Goal: Task Accomplishment & Management: Use online tool/utility

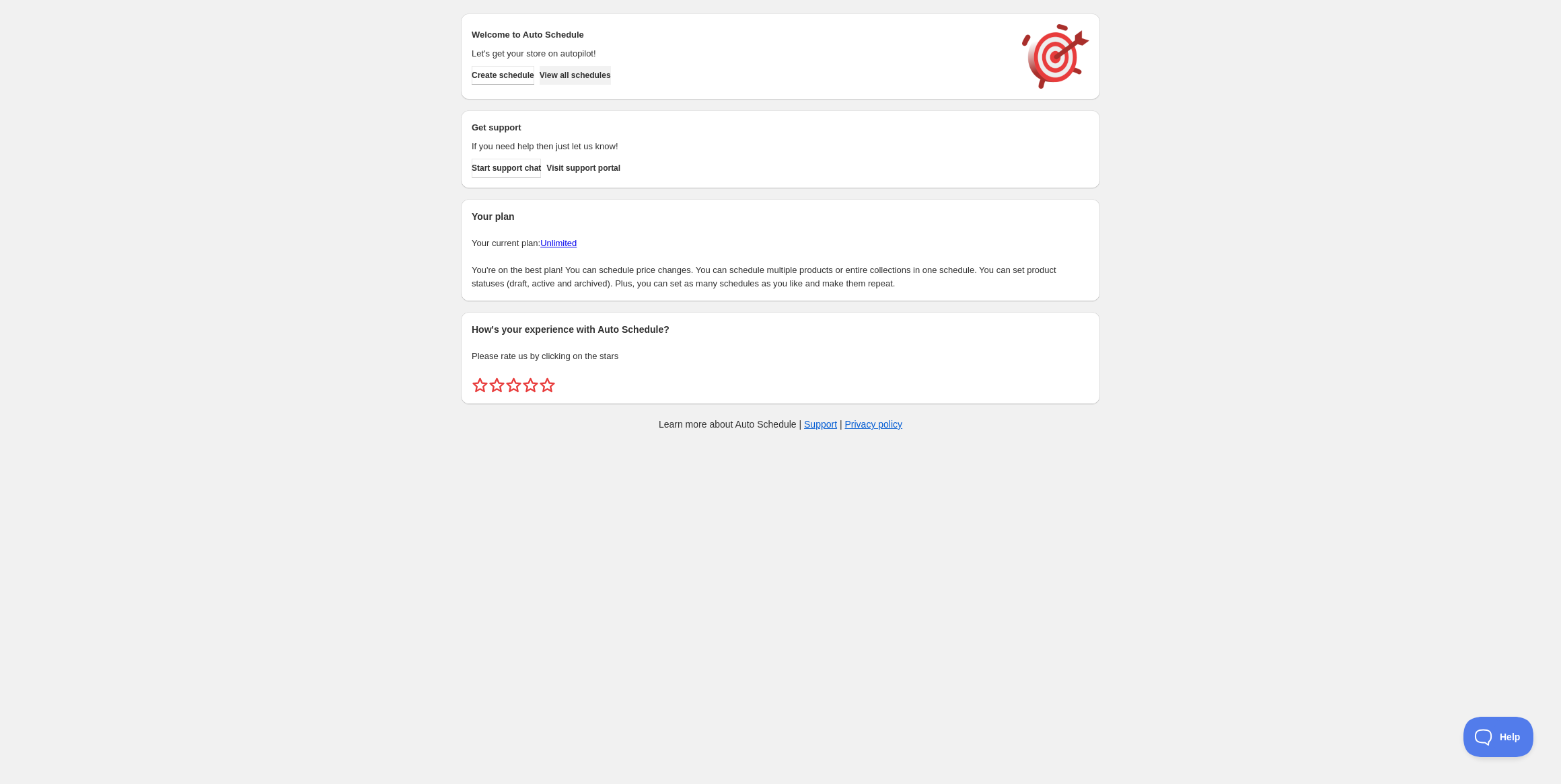
click at [593, 75] on span "View all schedules" at bounding box center [575, 76] width 71 height 11
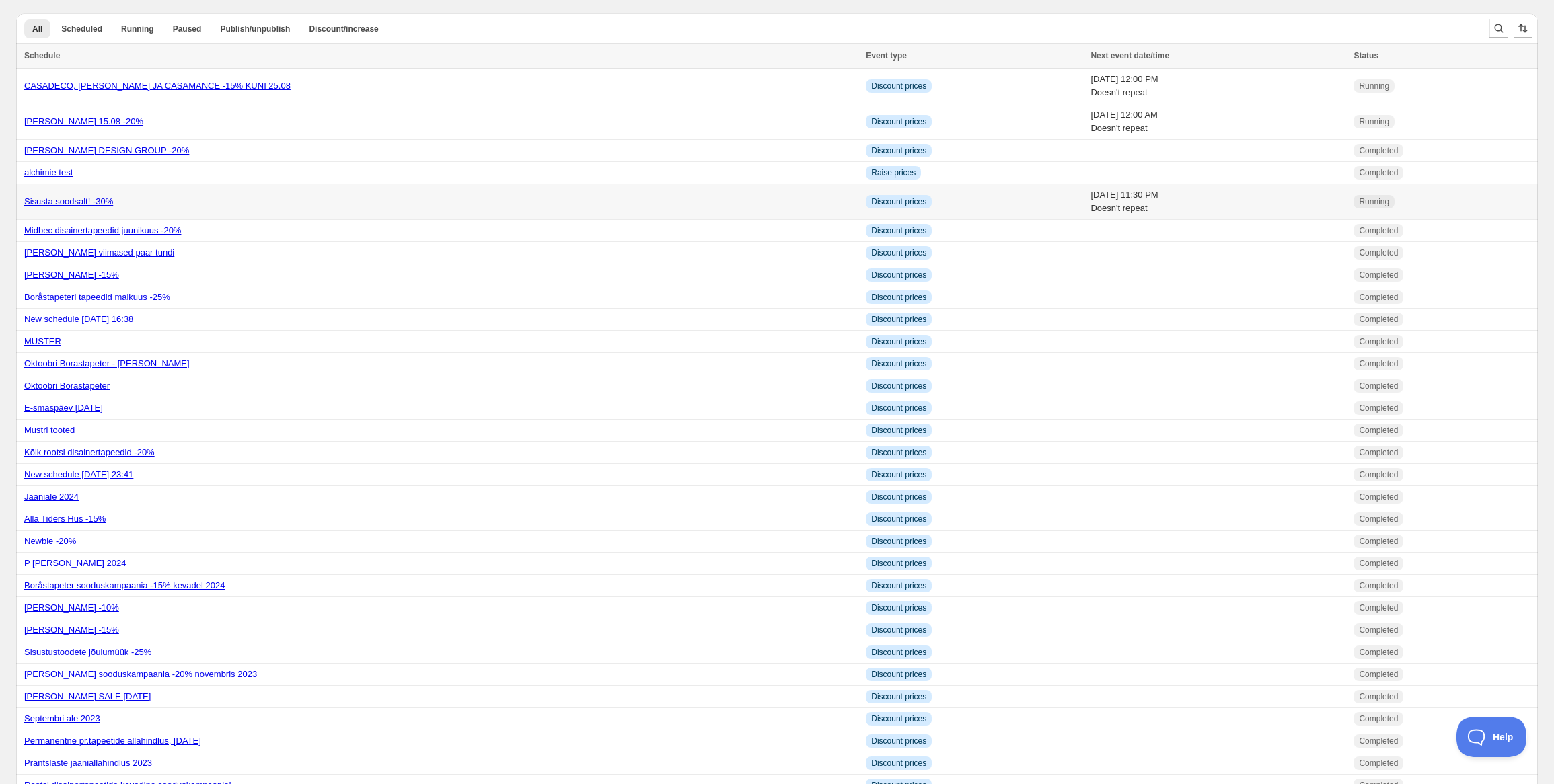
click at [96, 203] on link "Sisusta soodsalt! -30%" at bounding box center [69, 201] width 89 height 10
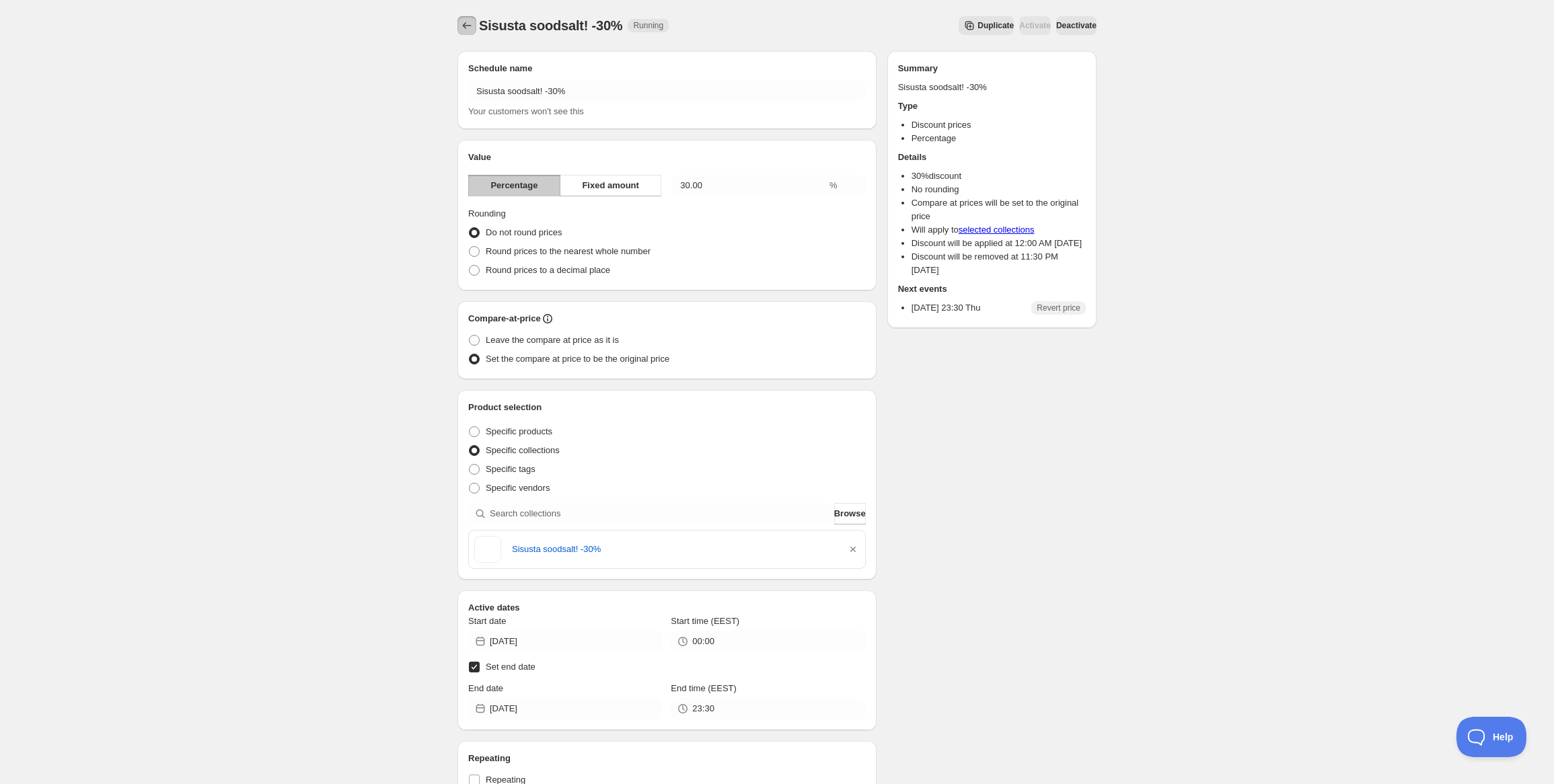
click at [463, 26] on icon "Schedules" at bounding box center [467, 26] width 14 height 14
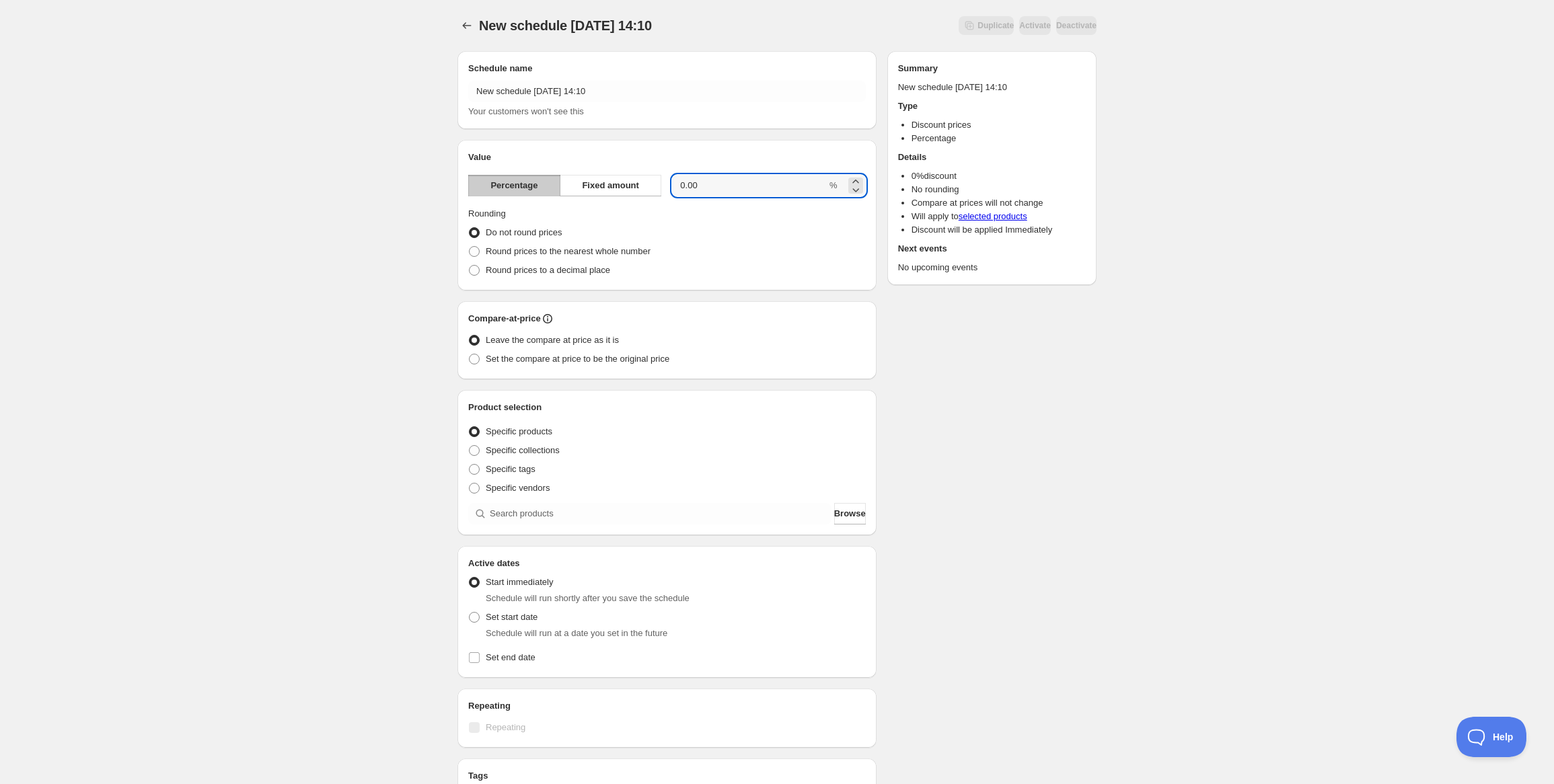
drag, startPoint x: 734, startPoint y: 178, endPoint x: 665, endPoint y: 179, distance: 69.0
click at [666, 180] on div "Percentage Fixed amount 0.00 %" at bounding box center [667, 186] width 397 height 21
type input "30"
click at [376, 271] on div "New schedule Aug 14 2025 14:10. This page is ready New schedule Aug 14 2025 14:…" at bounding box center [777, 497] width 1554 height 996
click at [466, 365] on div "Compare-at-price Leave the compare at price as it is Set the compare at price t…" at bounding box center [667, 340] width 419 height 78
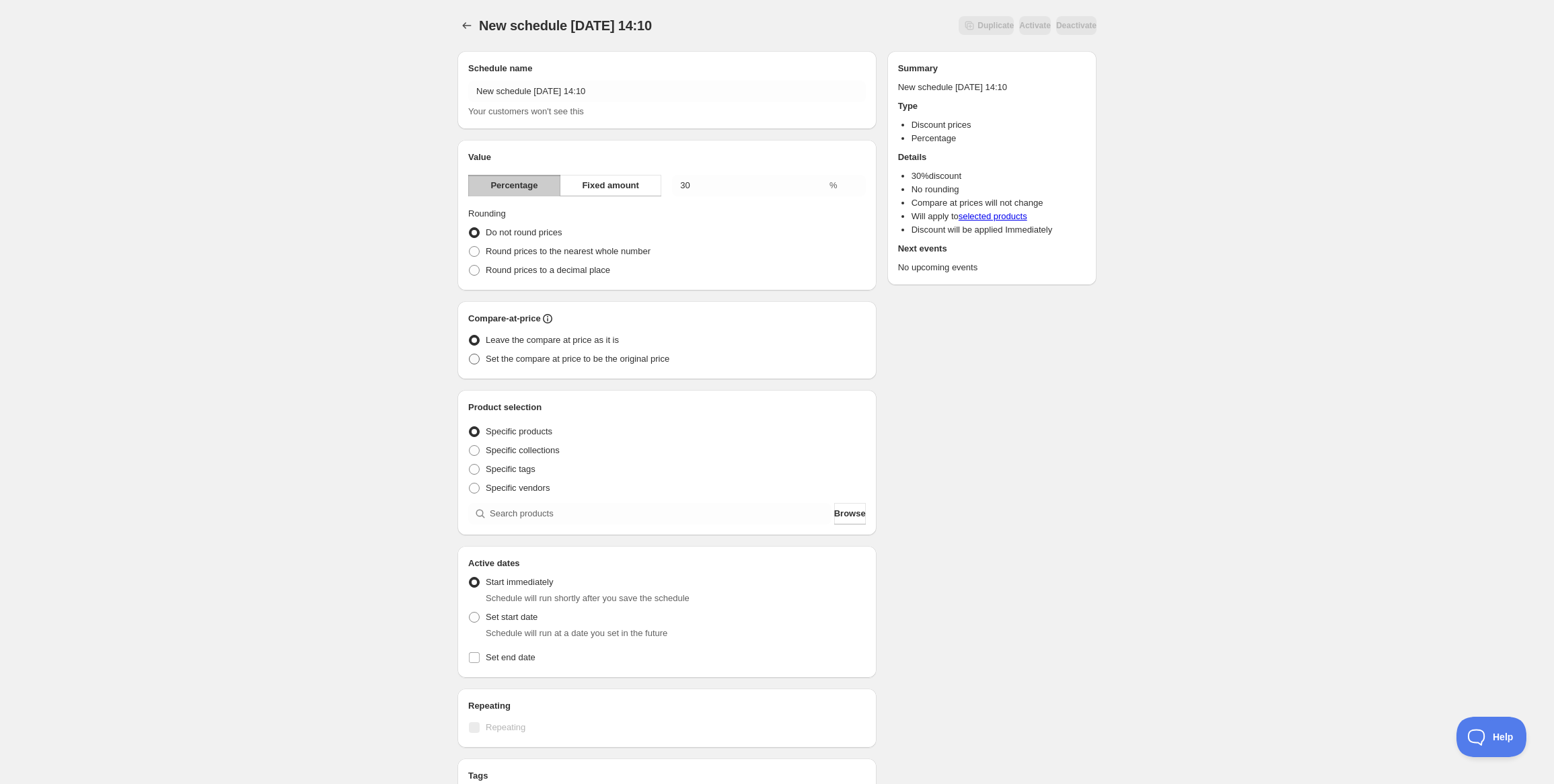
click at [476, 355] on span at bounding box center [475, 359] width 11 height 11
click at [469, 355] on input "Set the compare at price to be the original price" at bounding box center [469, 354] width 1 height 1
radio input "true"
click at [469, 457] on label "Specific collections" at bounding box center [514, 450] width 92 height 19
click at [469, 446] on input "Specific collections" at bounding box center [469, 445] width 1 height 1
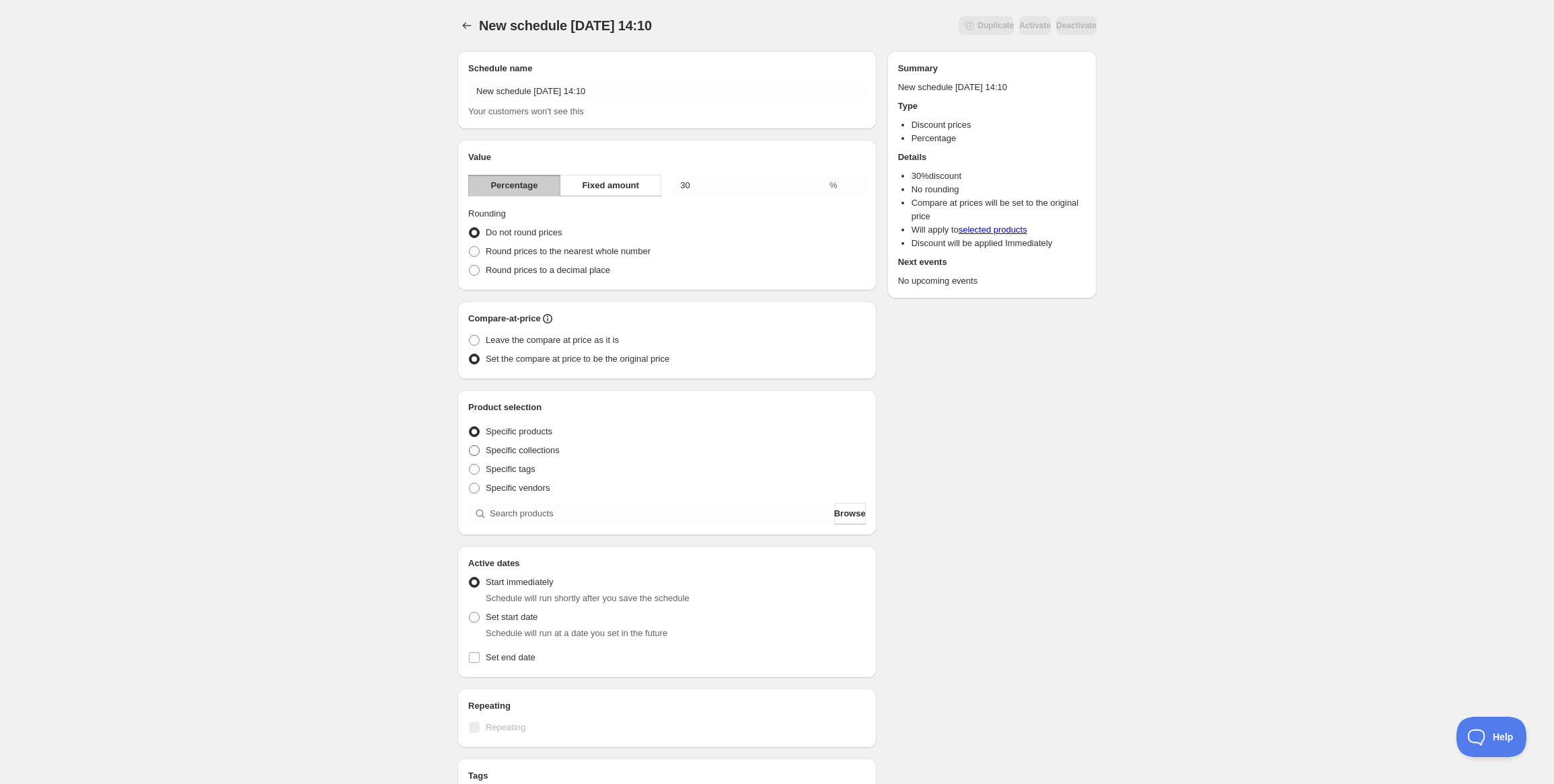
radio input "true"
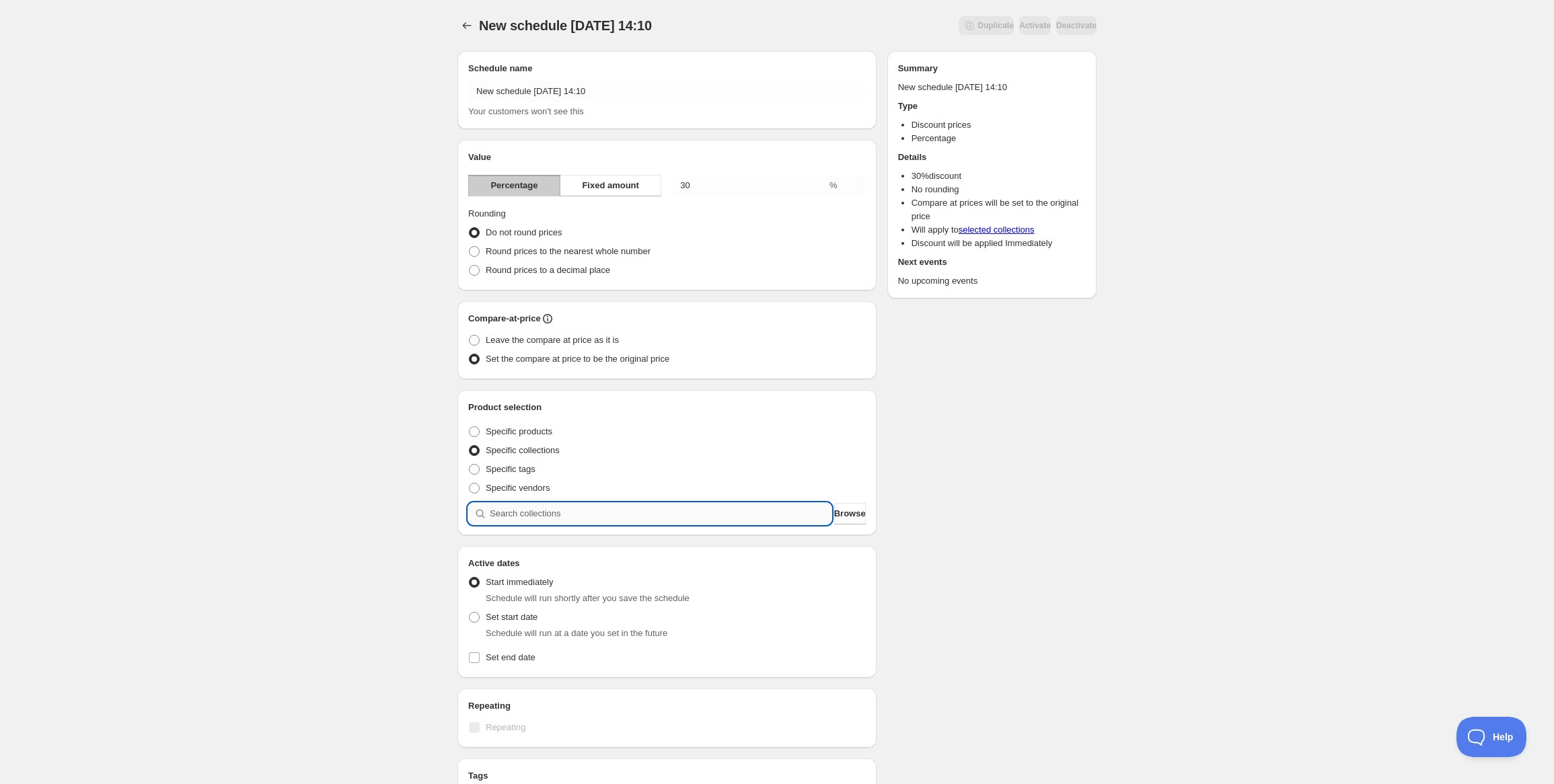
click at [524, 512] on input "search" at bounding box center [660, 513] width 342 height 21
type input "s"
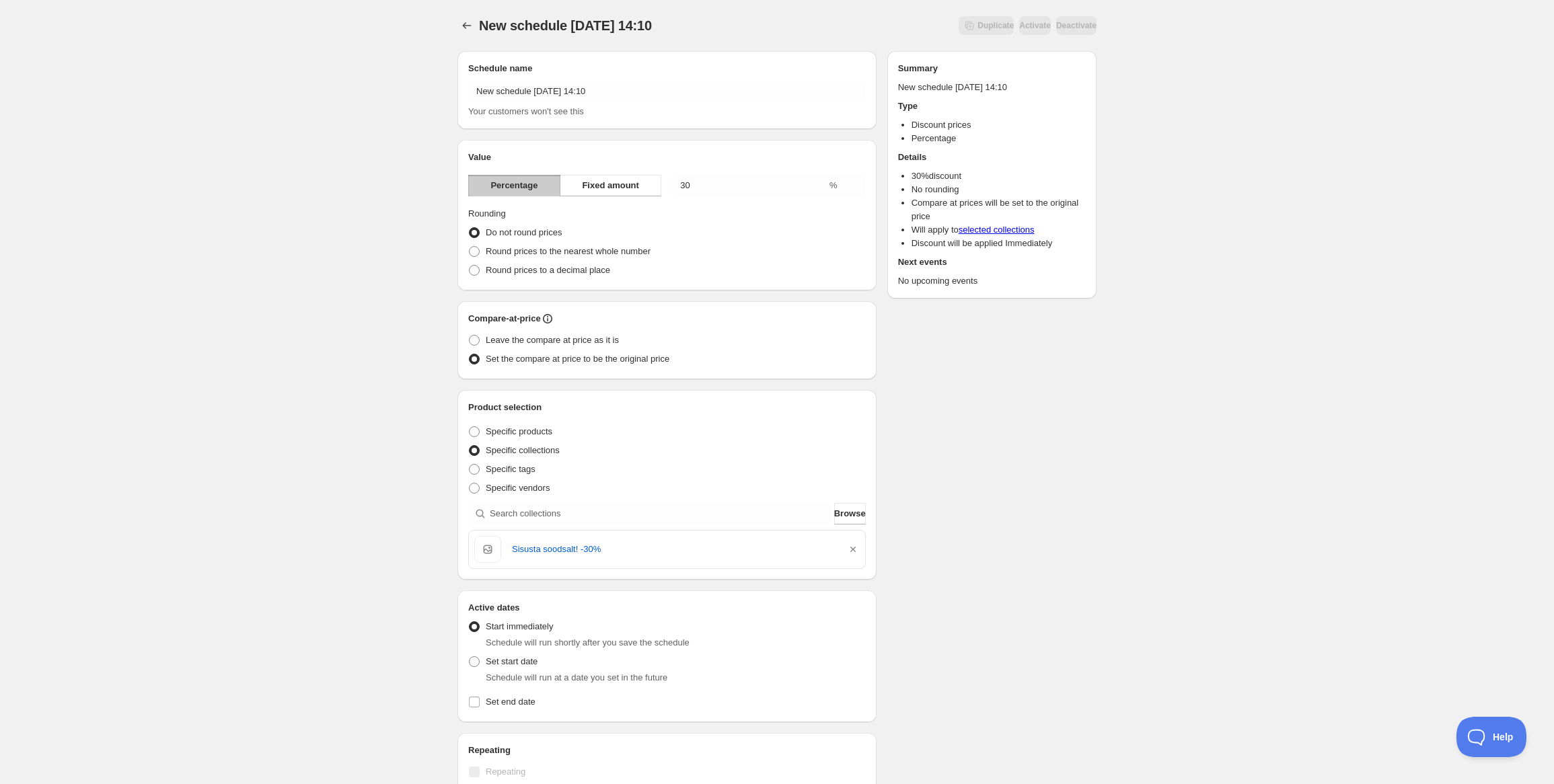
click at [936, 604] on div "Schedule name New schedule Aug 14 2025 14:10 Your customers won't see this Valu…" at bounding box center [772, 526] width 650 height 973
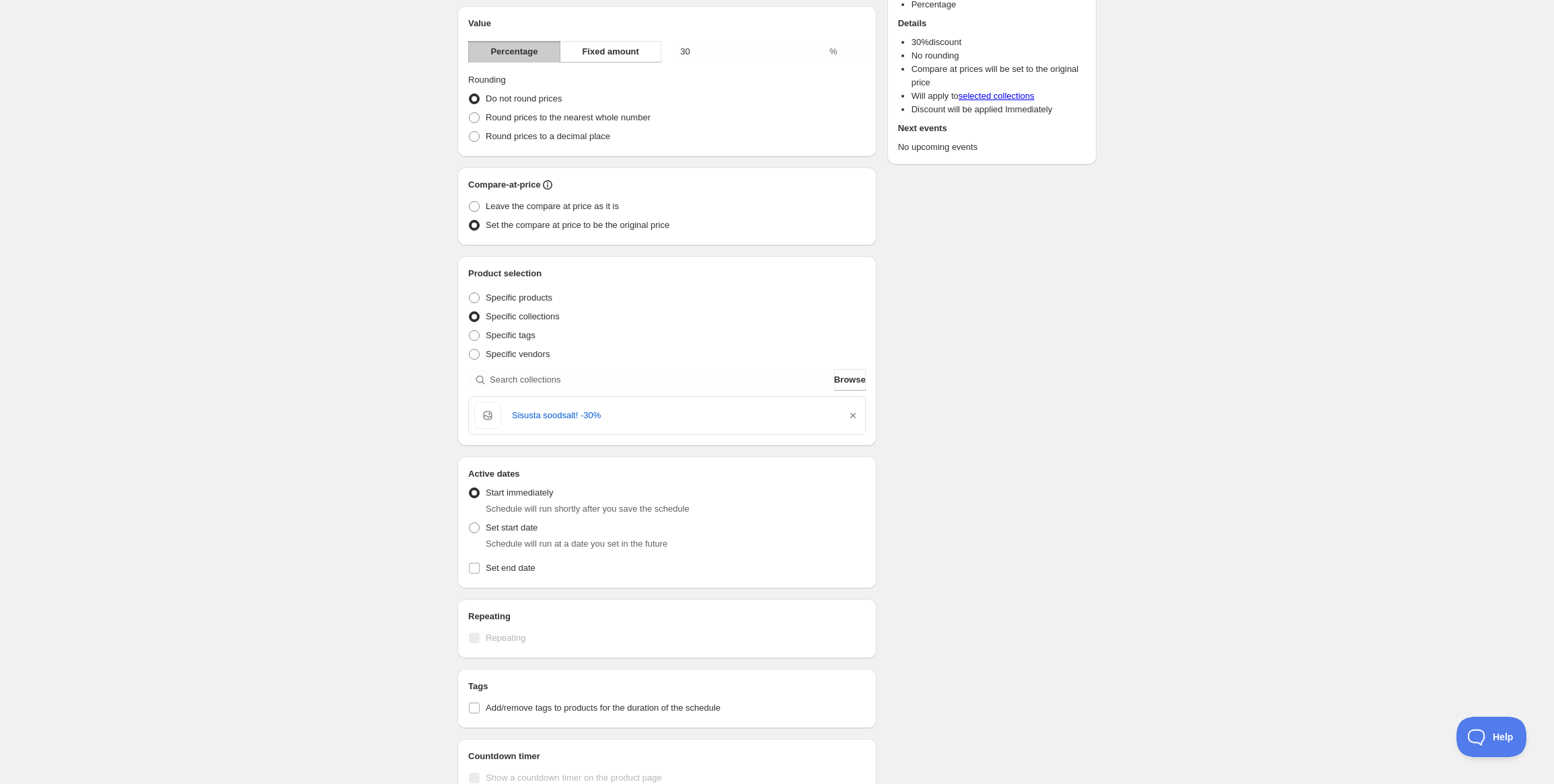
scroll to position [134, 0]
click at [531, 543] on span "Schedule will run at a date you set in the future" at bounding box center [577, 543] width 182 height 10
click at [486, 533] on span "Set start date" at bounding box center [512, 527] width 52 height 14
click at [469, 523] on input "Set start date" at bounding box center [469, 522] width 1 height 1
radio input "true"
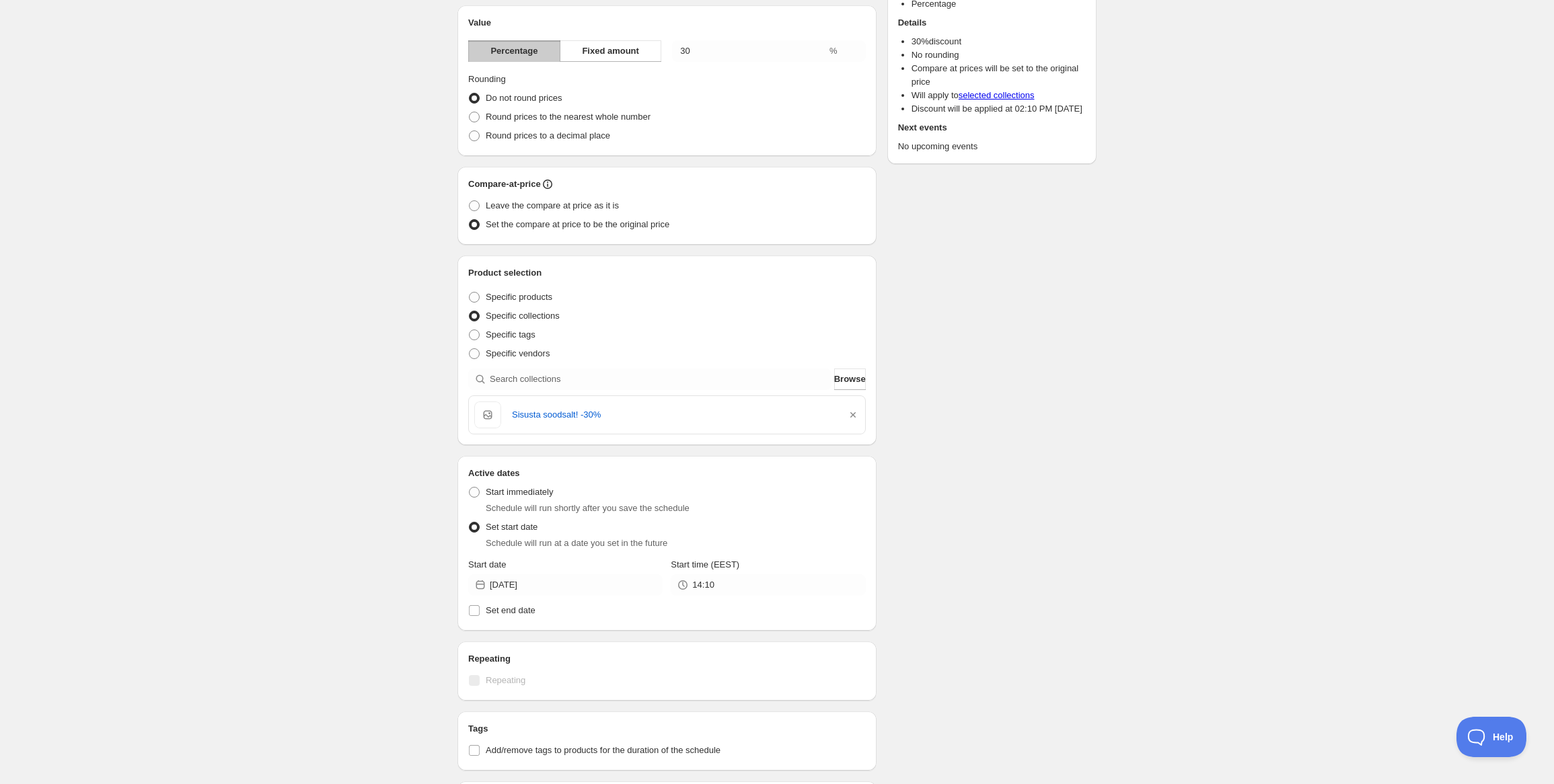
click at [475, 578] on icon at bounding box center [481, 585] width 14 height 14
click at [481, 611] on label "Set end date" at bounding box center [667, 611] width 397 height 19
click at [480, 611] on input "Set end date" at bounding box center [475, 611] width 11 height 11
checkbox input "true"
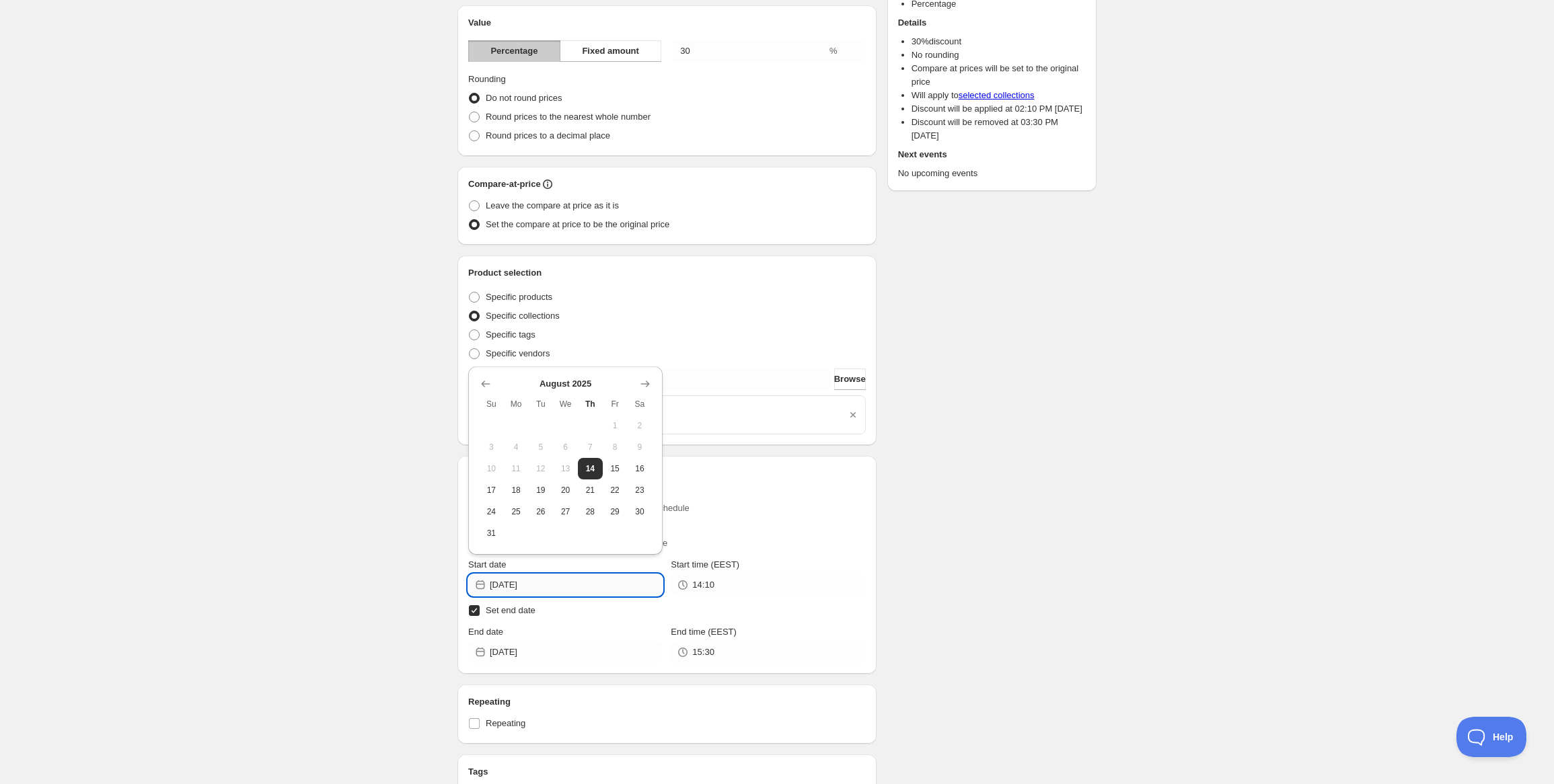
click at [614, 583] on input "2025-08-14" at bounding box center [576, 585] width 173 height 21
click at [590, 467] on span "14" at bounding box center [590, 469] width 14 height 11
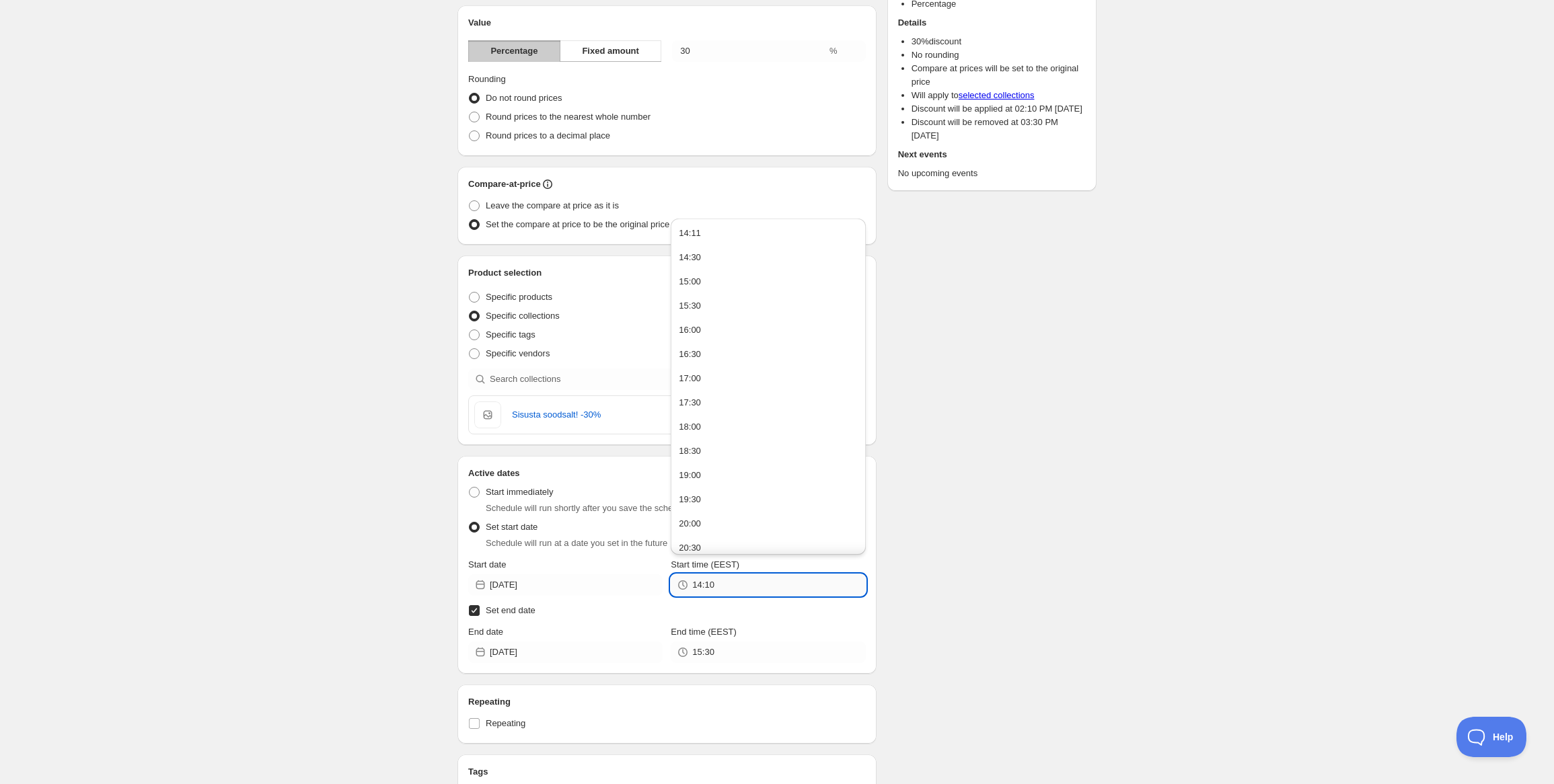
click at [731, 576] on input "14:10" at bounding box center [779, 585] width 173 height 21
click at [592, 587] on input "2025-08-14" at bounding box center [576, 585] width 173 height 21
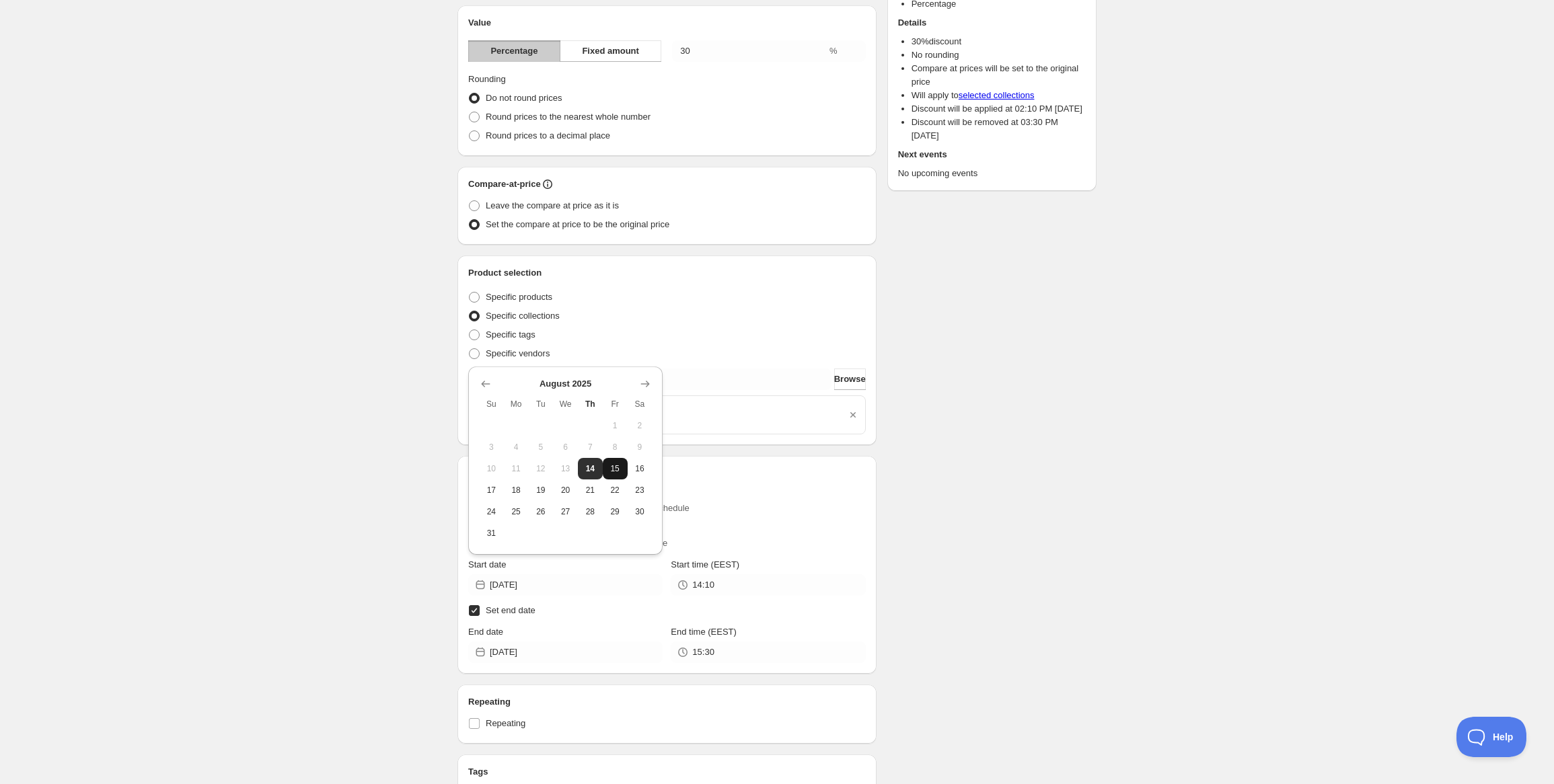
click at [612, 478] on button "15" at bounding box center [615, 468] width 25 height 21
type input "2025-08-15"
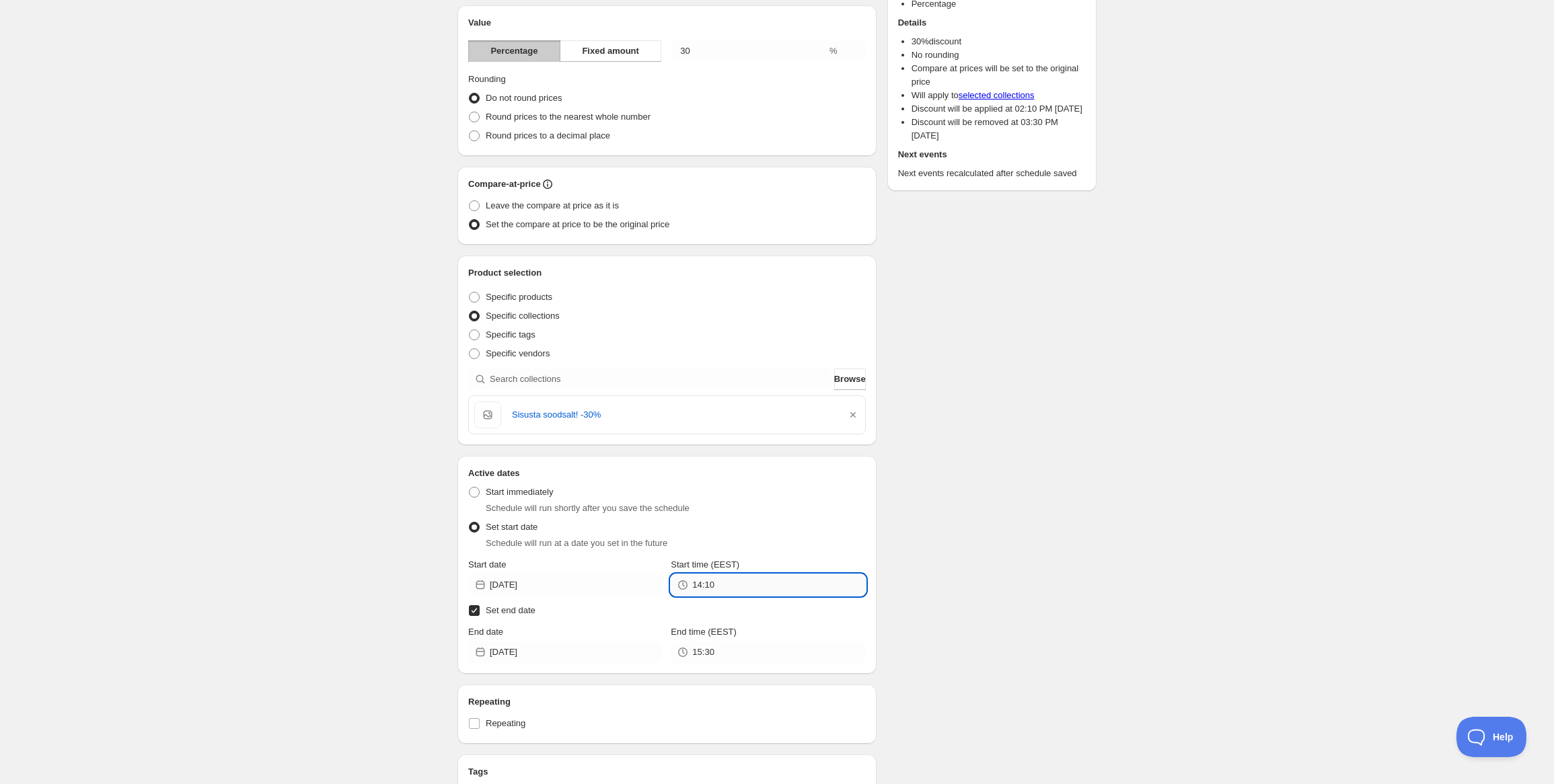
click at [712, 586] on input "14:10" at bounding box center [779, 585] width 173 height 21
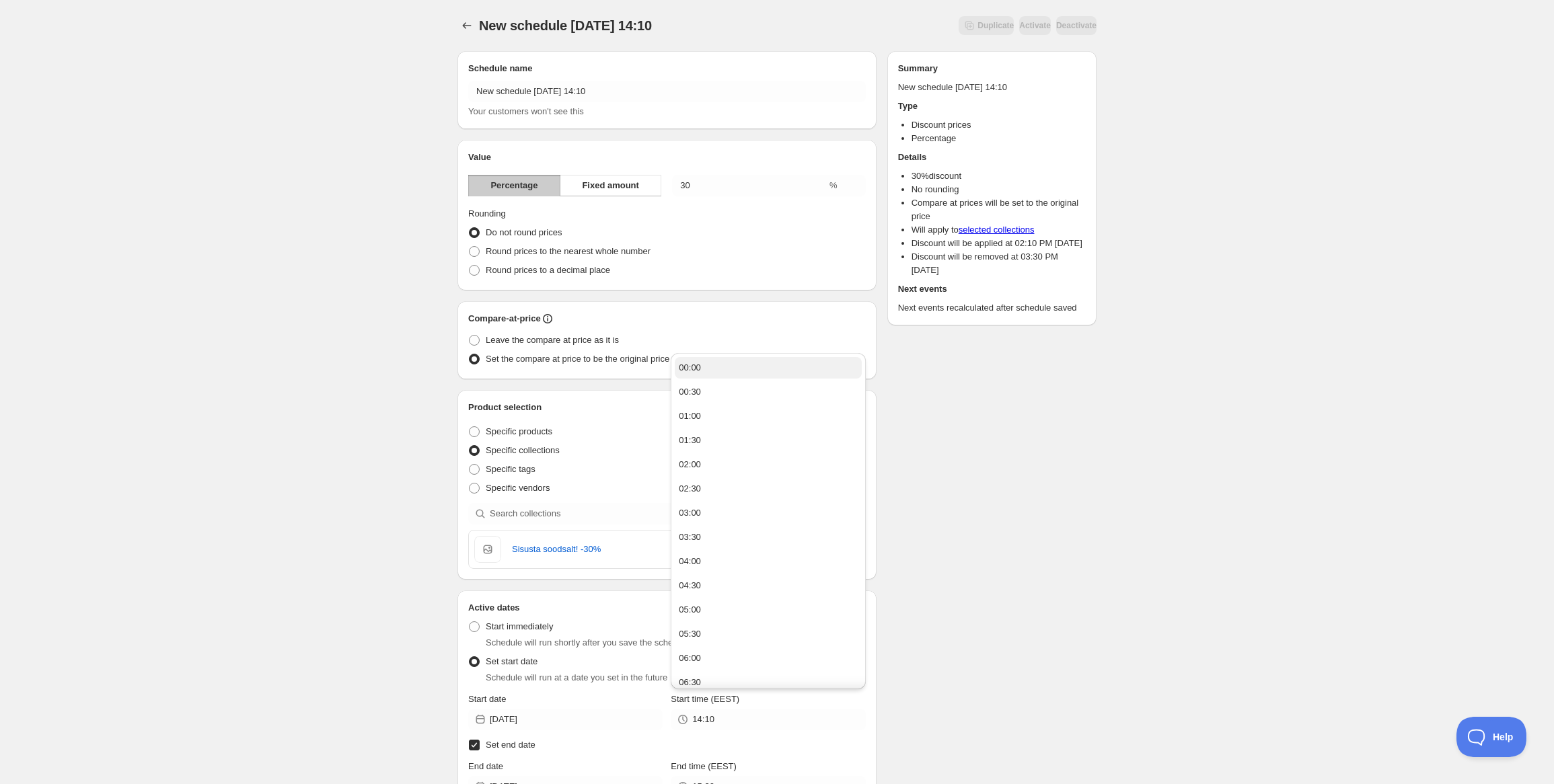
click at [743, 368] on button "00:00" at bounding box center [768, 368] width 187 height 21
type input "00:00"
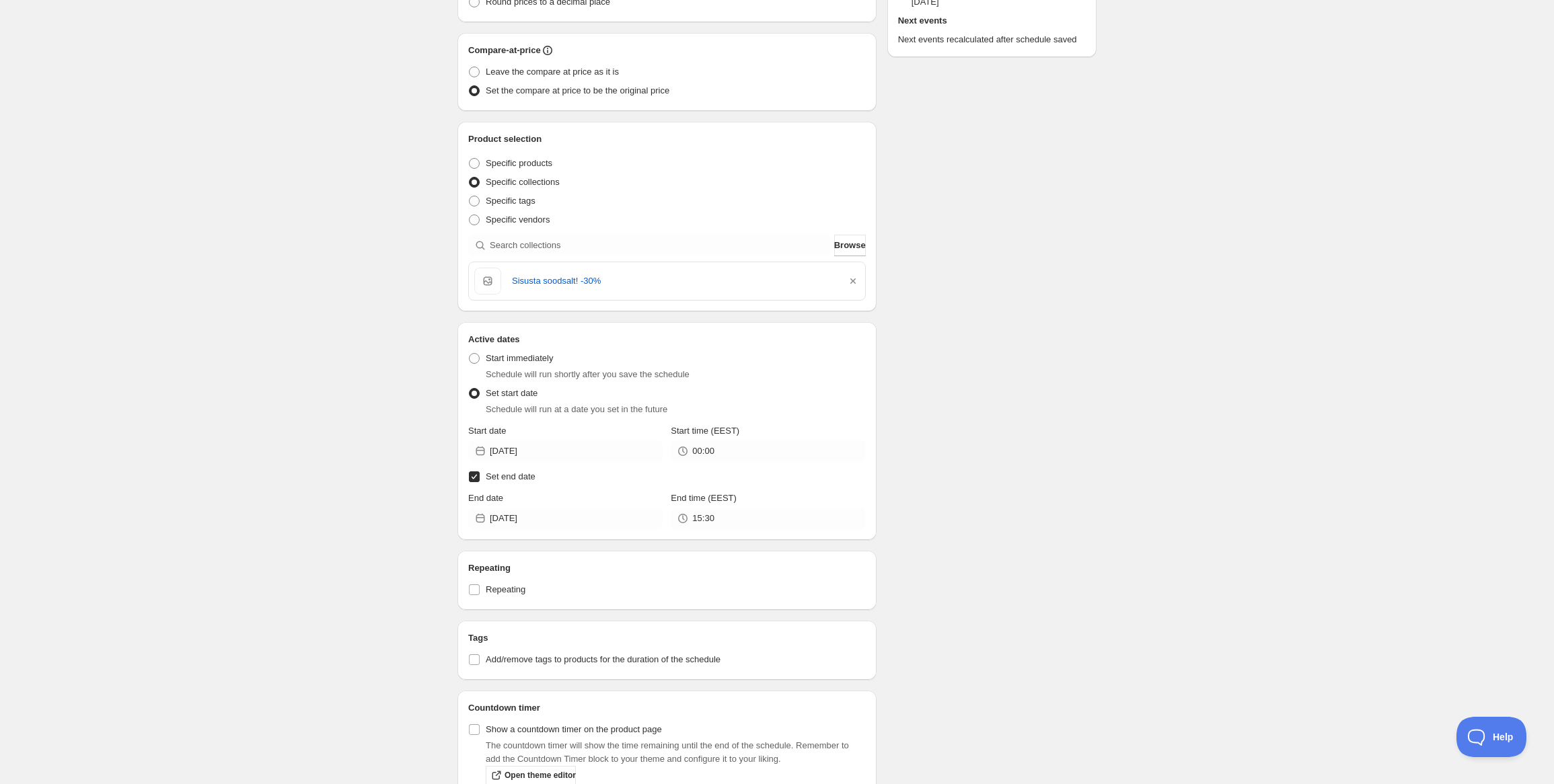
scroll to position [269, 0]
click at [582, 514] on input "2025-08-14" at bounding box center [576, 518] width 173 height 21
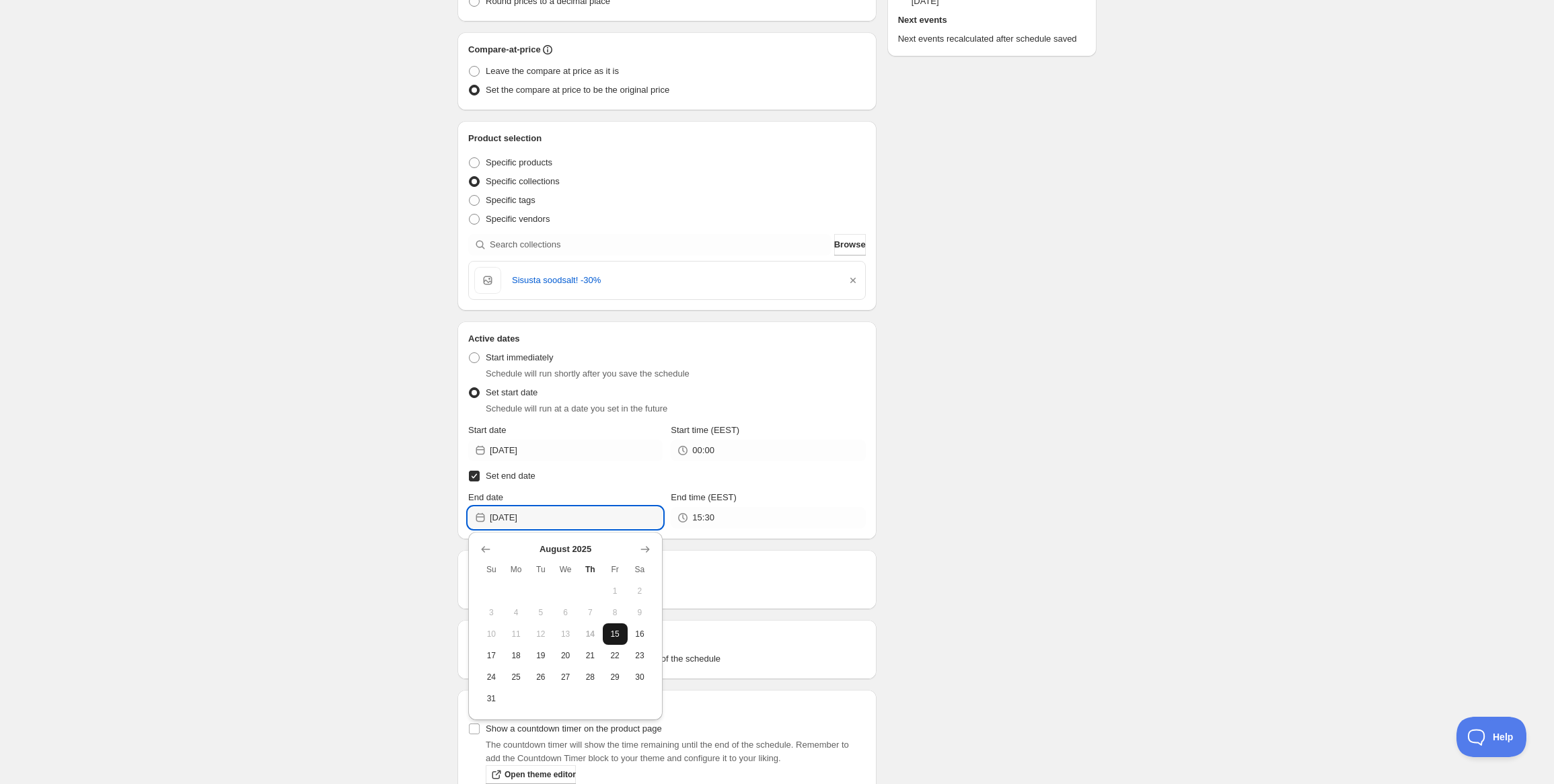
click at [616, 632] on span "15" at bounding box center [615, 634] width 14 height 11
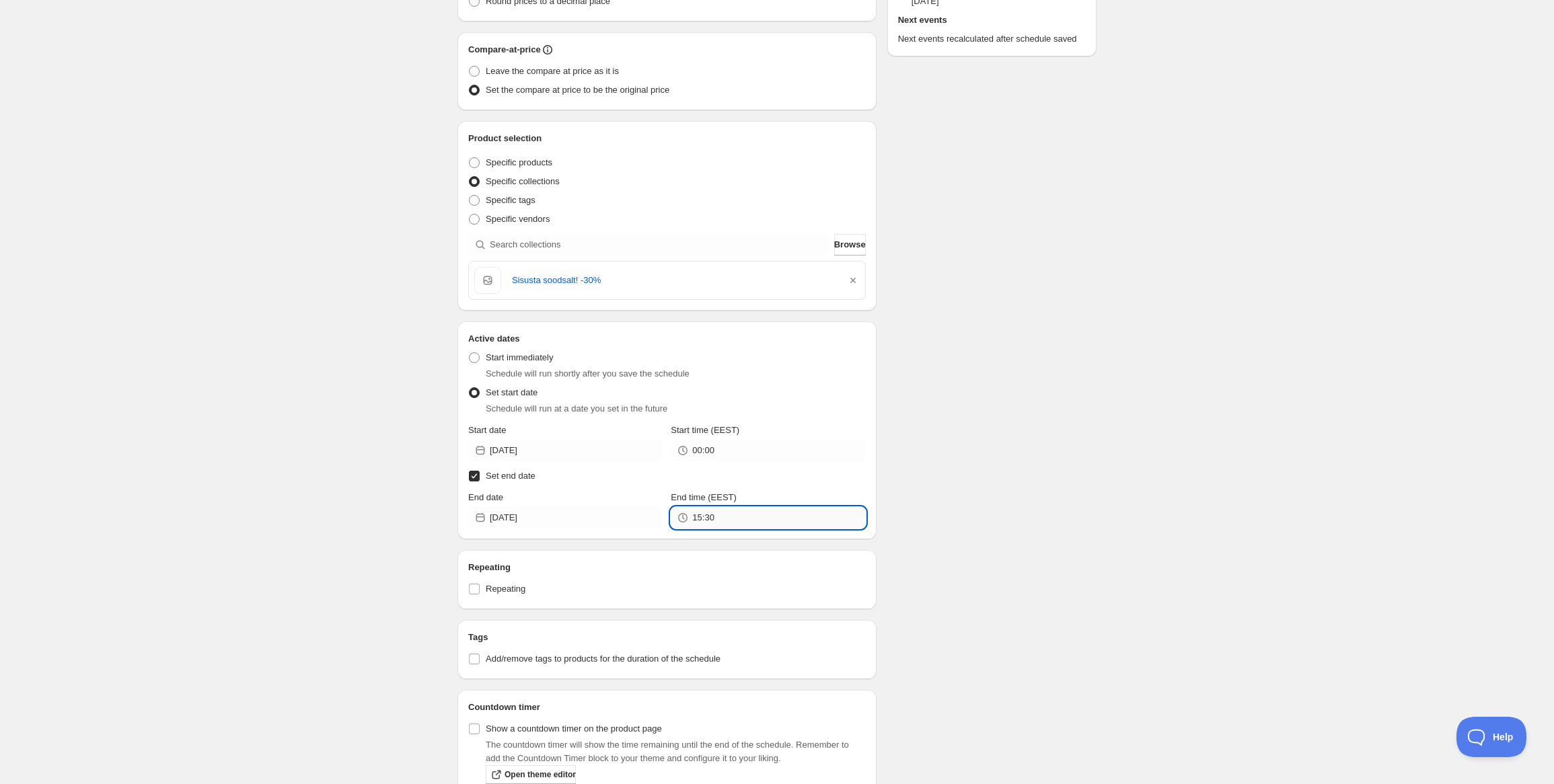
click at [708, 517] on input "15:30" at bounding box center [779, 518] width 173 height 21
click at [973, 520] on div "Schedule name New schedule Aug 14 2025 14:10 Your customers won't see this Valu…" at bounding box center [772, 301] width 650 height 1059
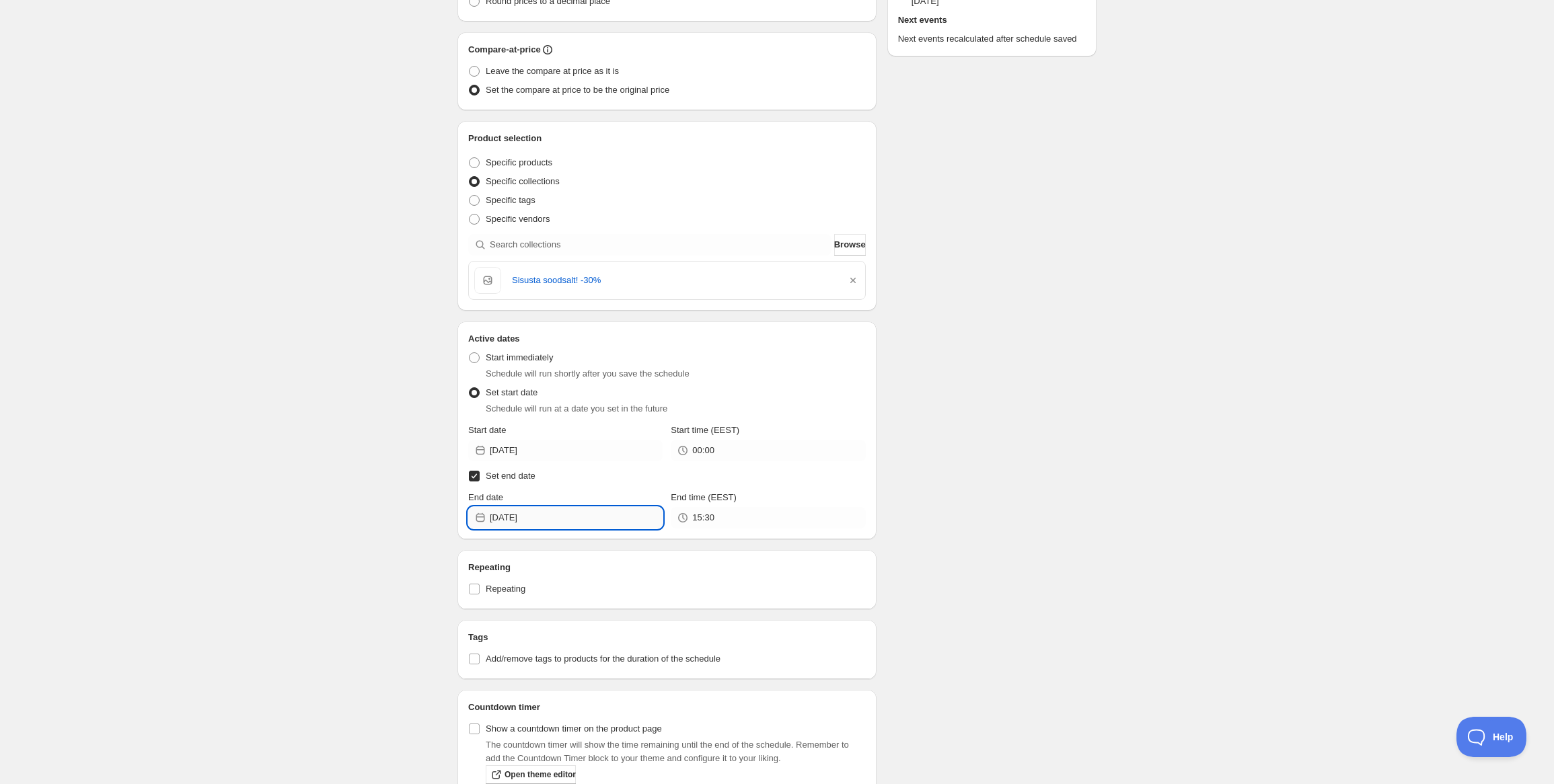
click at [617, 523] on input "2025-08-15" at bounding box center [576, 518] width 173 height 21
click at [637, 633] on span "16" at bounding box center [640, 634] width 14 height 11
type input "2025-08-16"
click at [751, 531] on div "Active dates Active Date Type Start immediately Schedule will run shortly after…" at bounding box center [667, 430] width 419 height 218
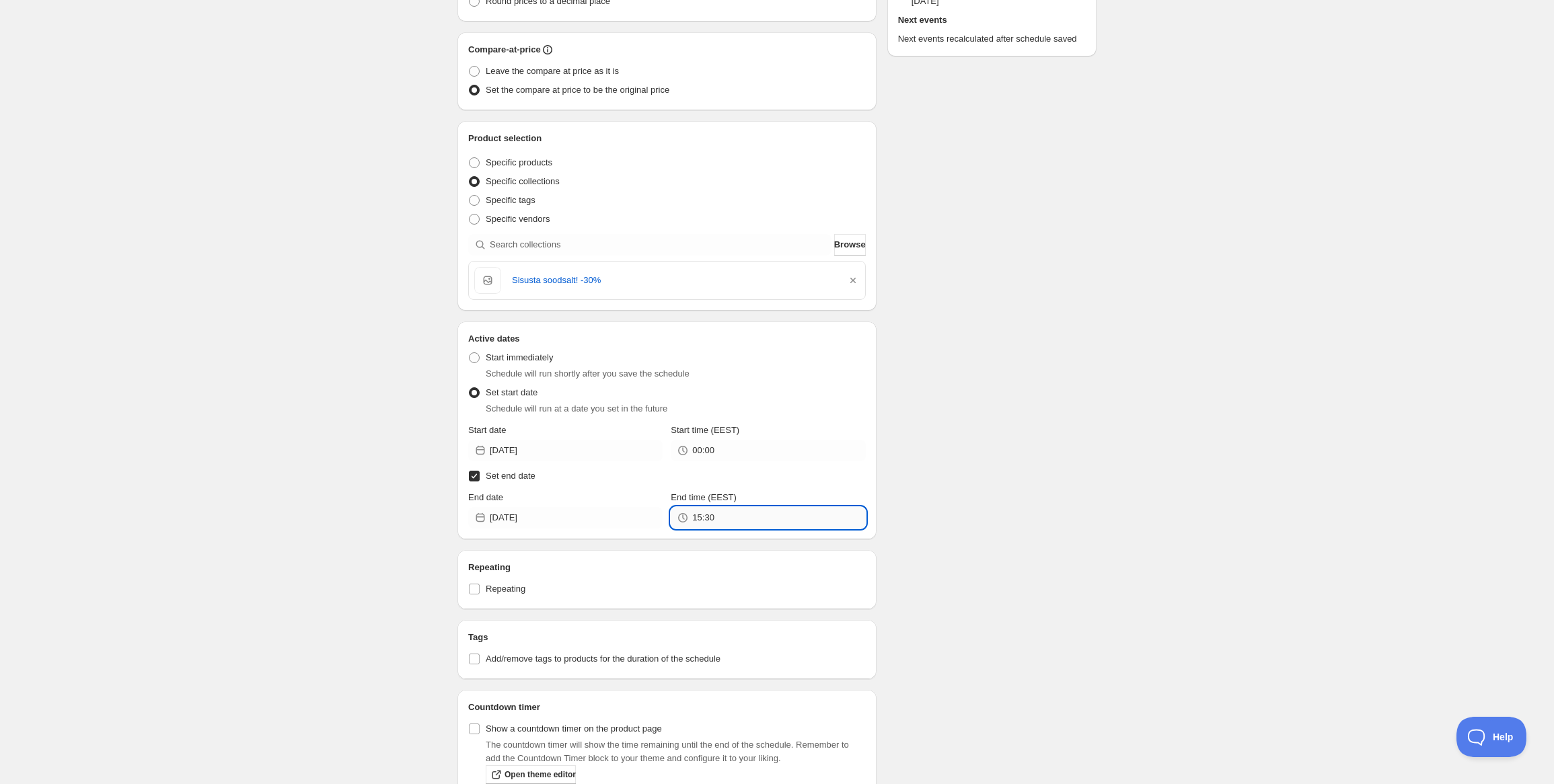
click at [752, 523] on input "15:30" at bounding box center [779, 518] width 173 height 21
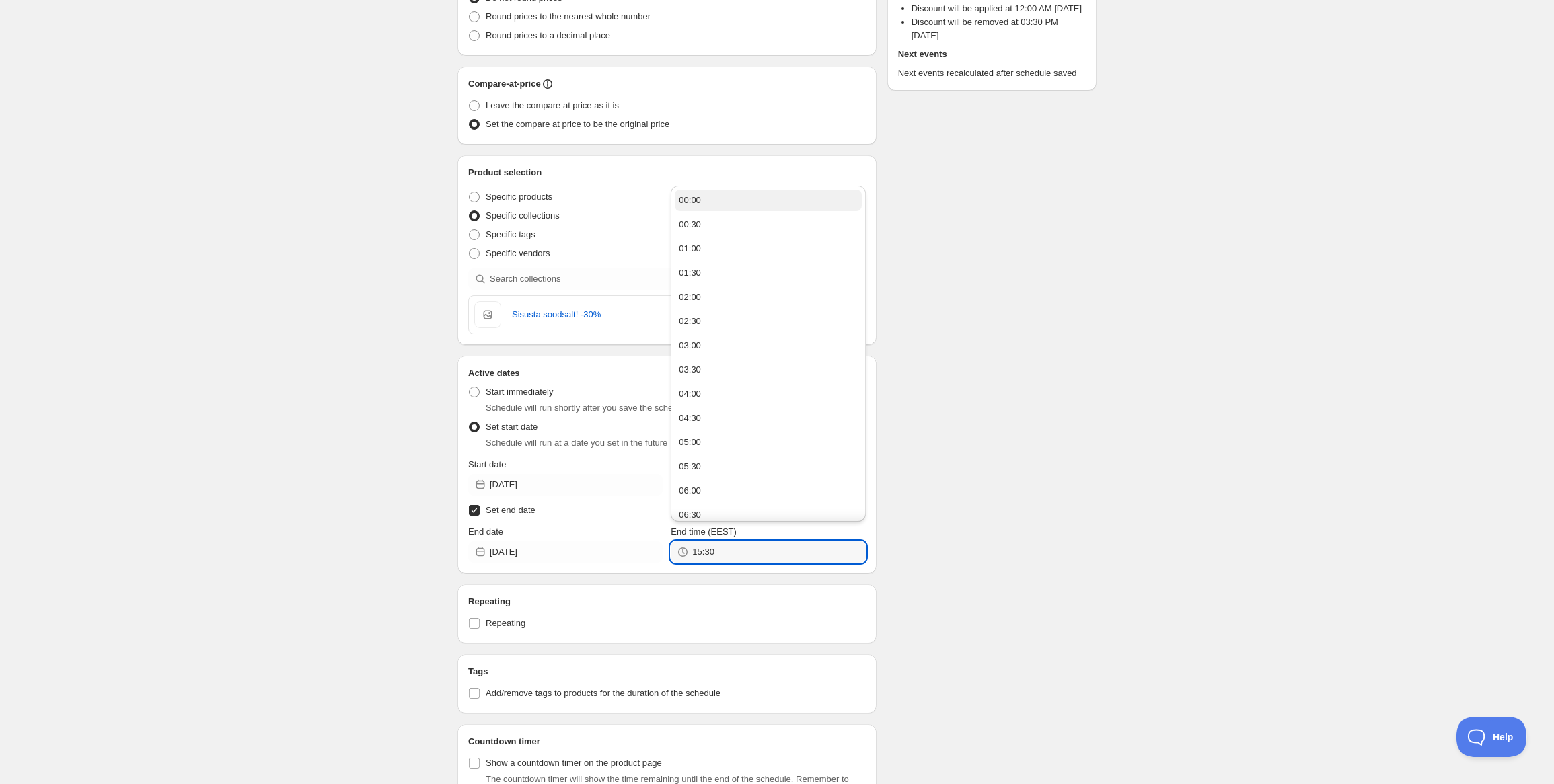
scroll to position [134, 0]
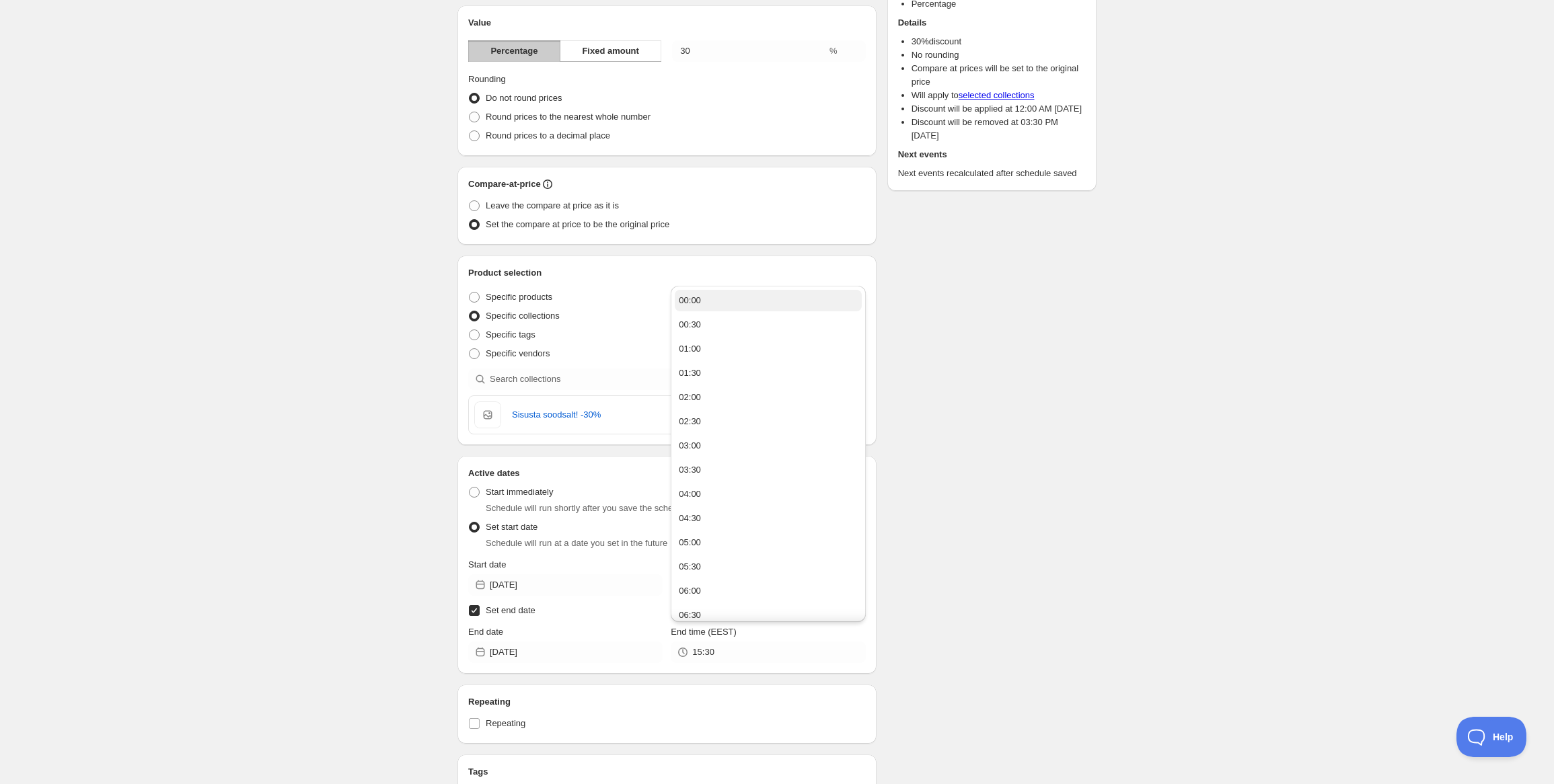
click at [734, 300] on button "00:00" at bounding box center [768, 300] width 187 height 21
type input "00:00"
click at [986, 503] on div "Schedule name New schedule Aug 14 2025 14:10 Your customers won't see this Valu…" at bounding box center [772, 436] width 650 height 1059
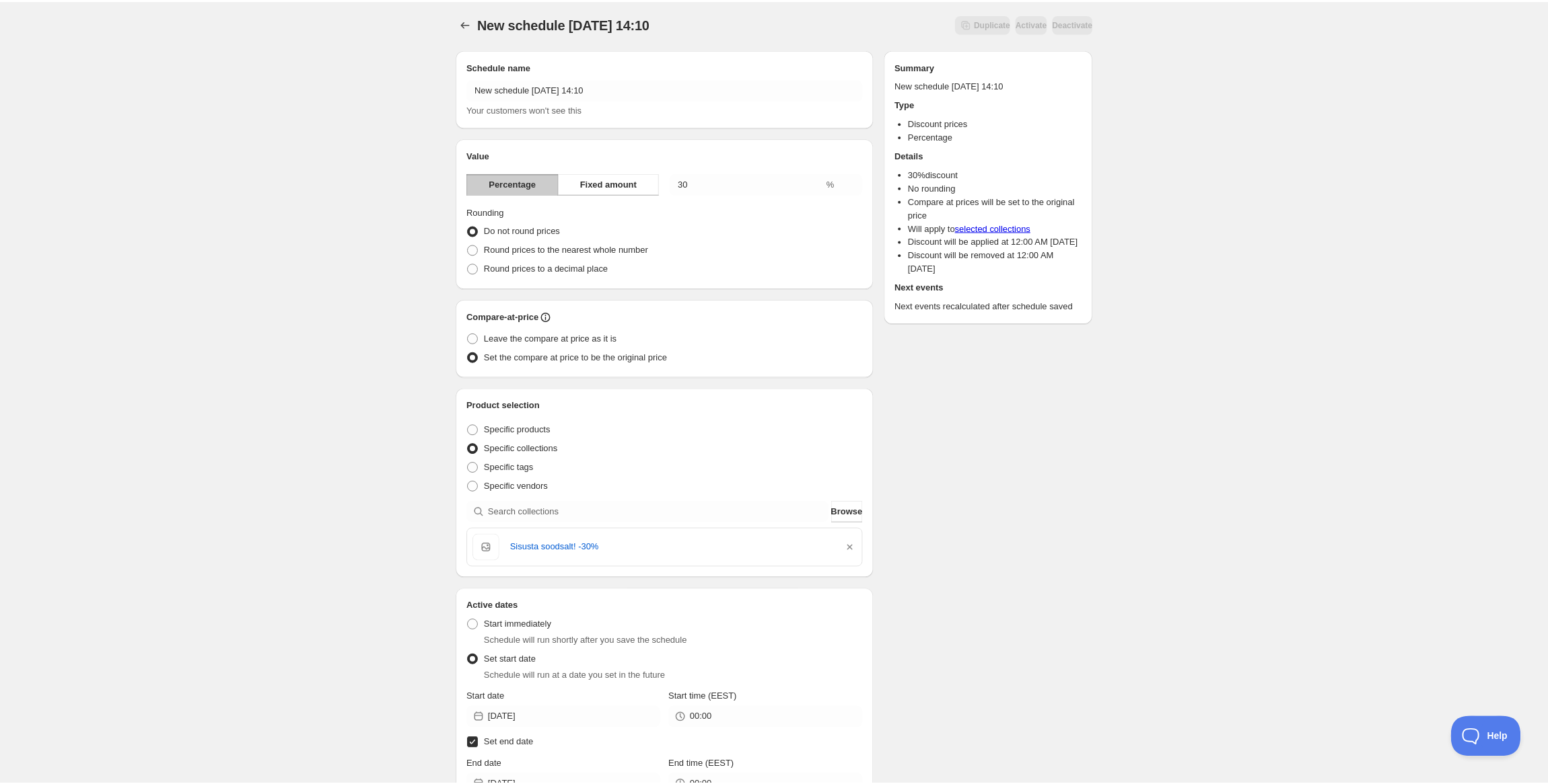
scroll to position [0, 0]
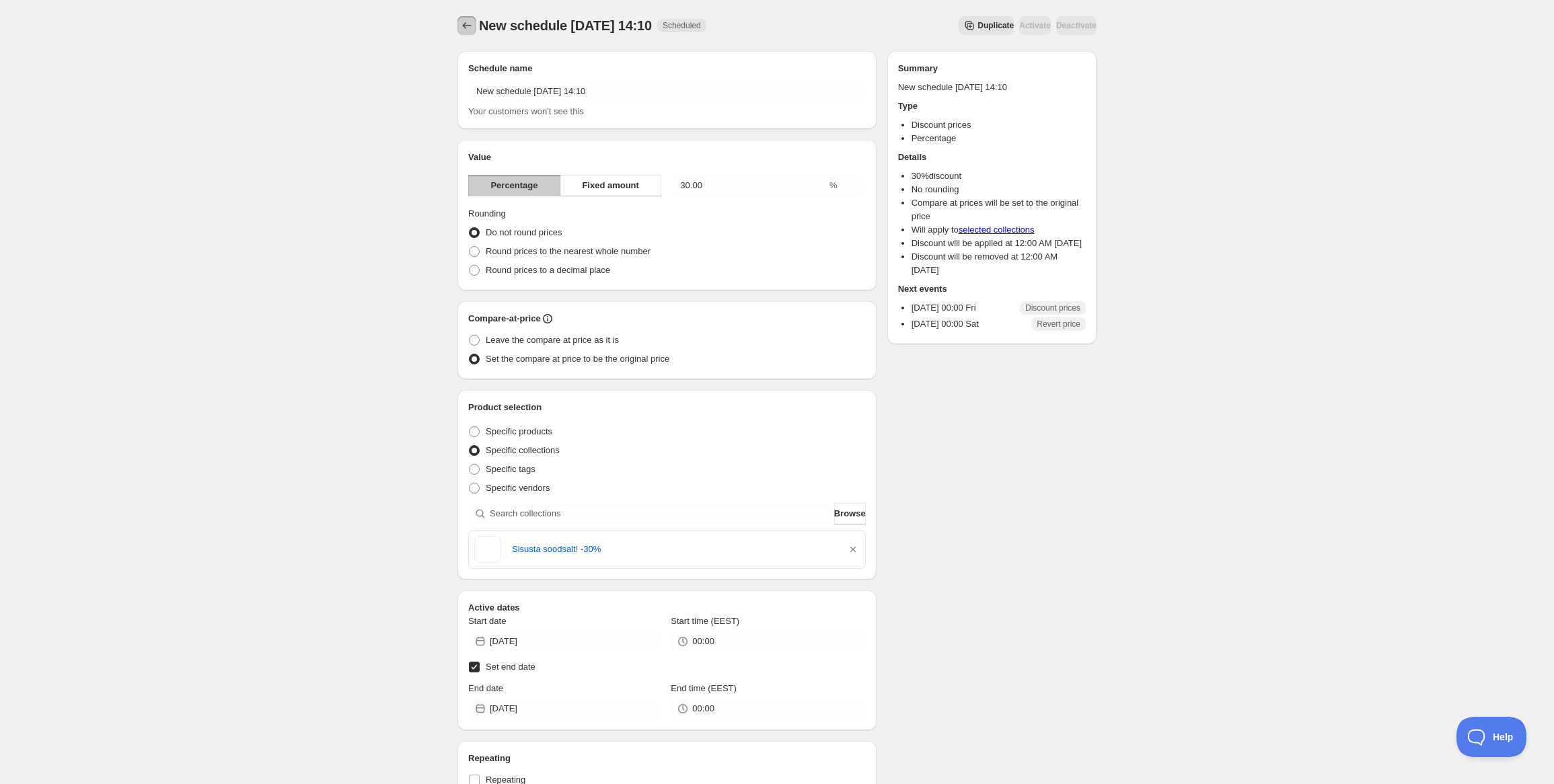
click at [469, 24] on icon "Schedules" at bounding box center [467, 26] width 14 height 14
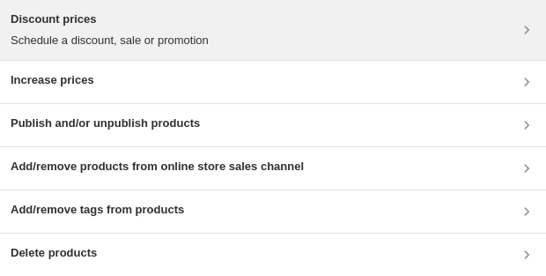
click at [419, 34] on div "Discount prices Schedule a discount, sale or promotion" at bounding box center [273, 30] width 525 height 39
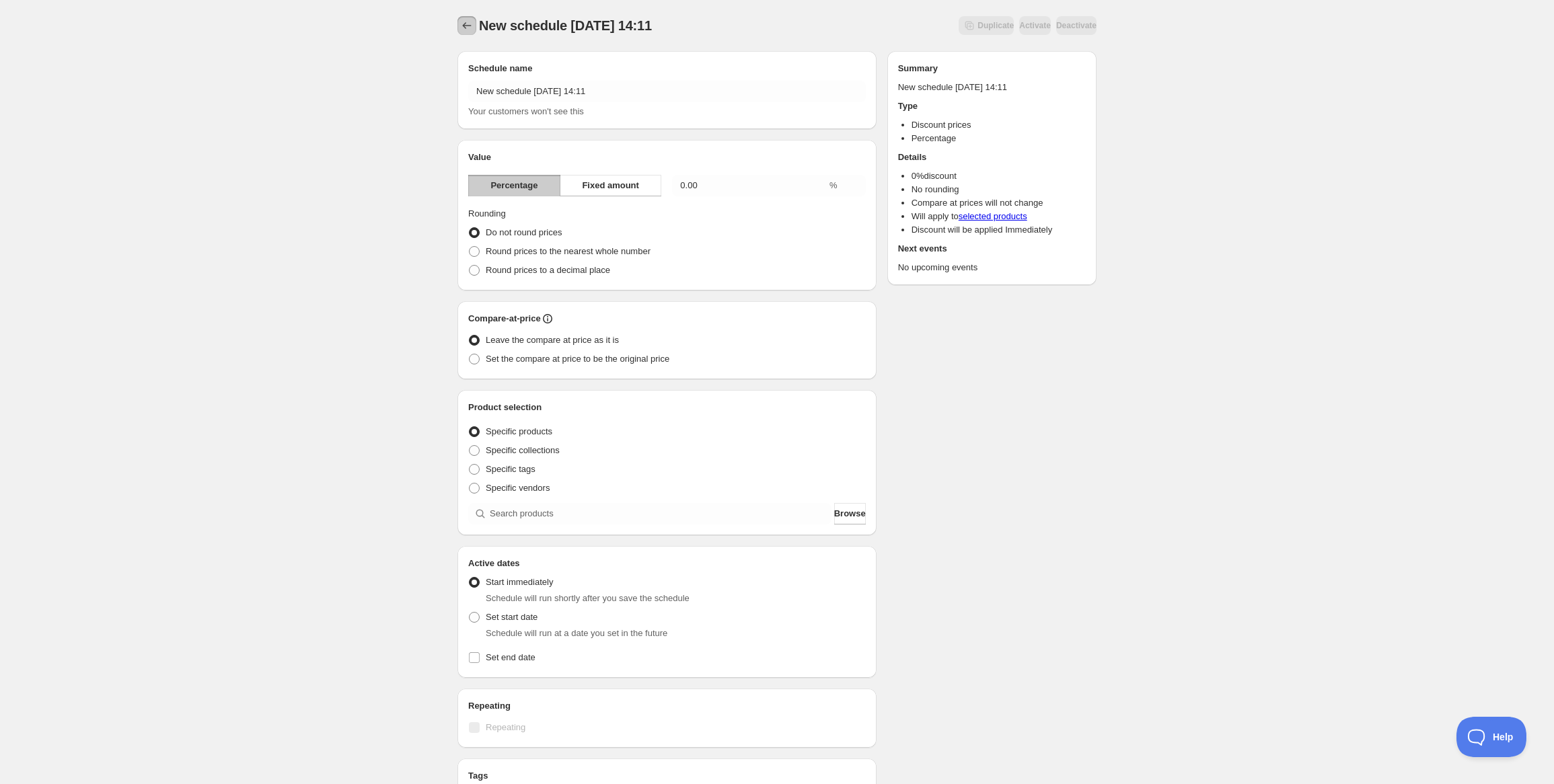
click at [470, 31] on icon "Schedules" at bounding box center [467, 26] width 14 height 14
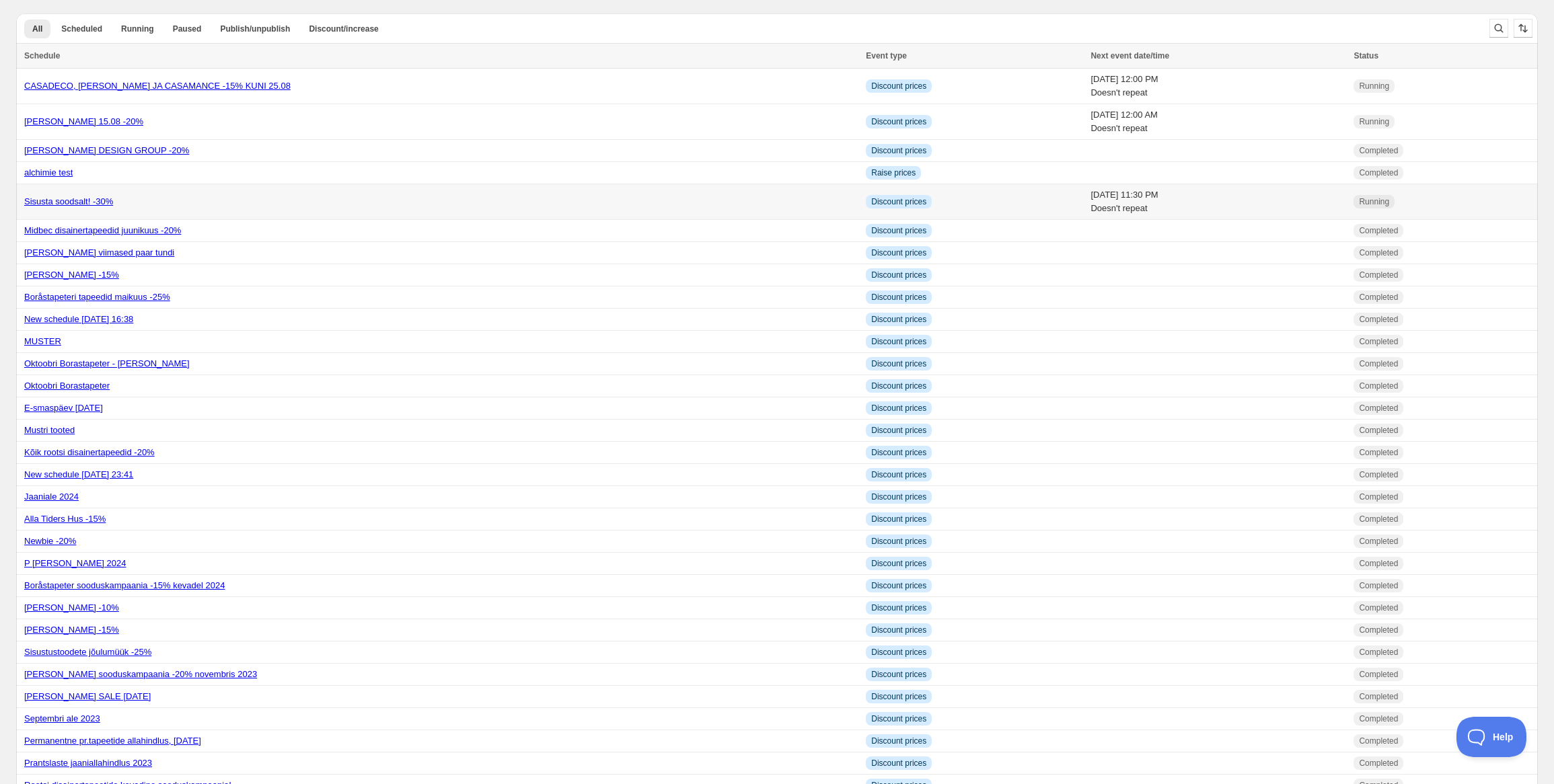
click at [85, 202] on link "Sisusta soodsalt! -30%" at bounding box center [69, 201] width 89 height 10
